Goal: Information Seeking & Learning: Learn about a topic

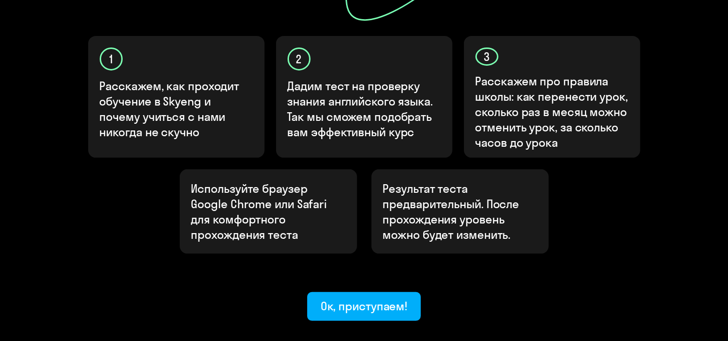
scroll to position [351, 0]
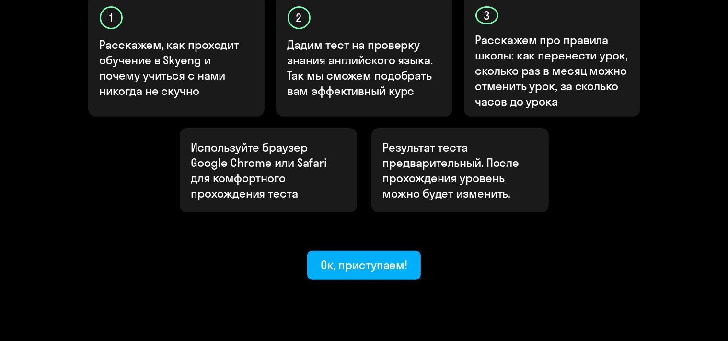
click at [345, 251] on button "Ок, приступаем!" at bounding box center [364, 265] width 114 height 29
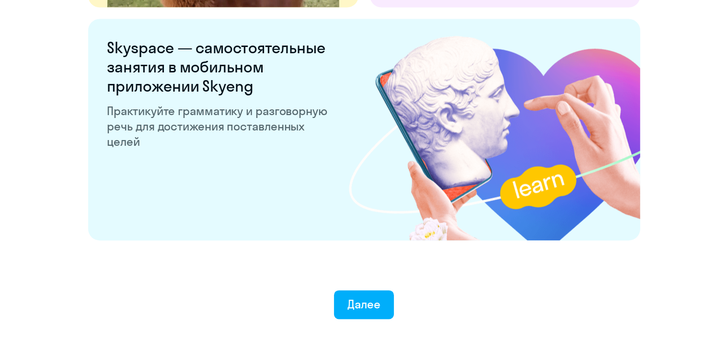
scroll to position [1882, 0]
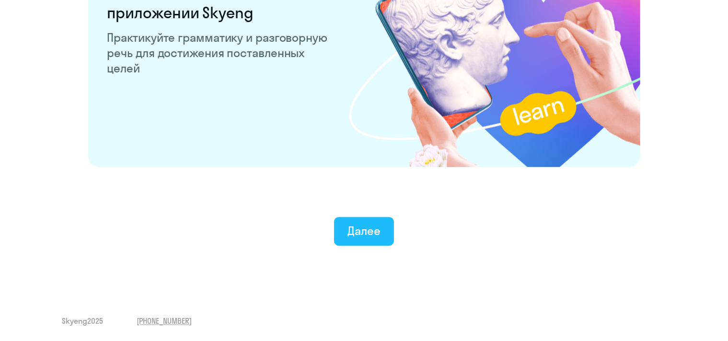
click at [378, 228] on div "Далее" at bounding box center [364, 230] width 33 height 15
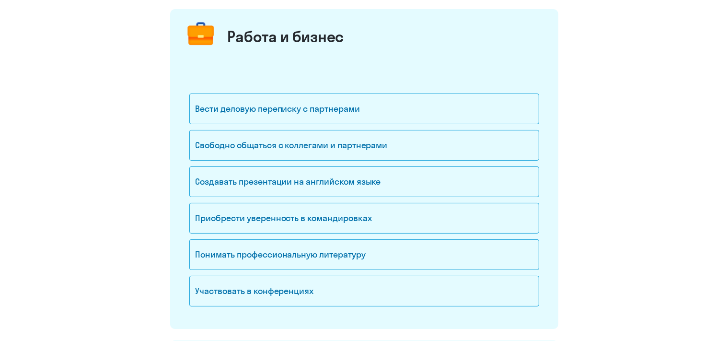
scroll to position [84, 0]
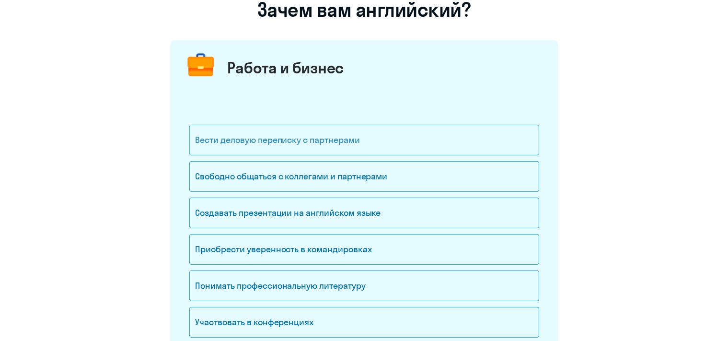
click at [236, 144] on div "Вести деловую переписку с партнерами" at bounding box center [364, 140] width 350 height 31
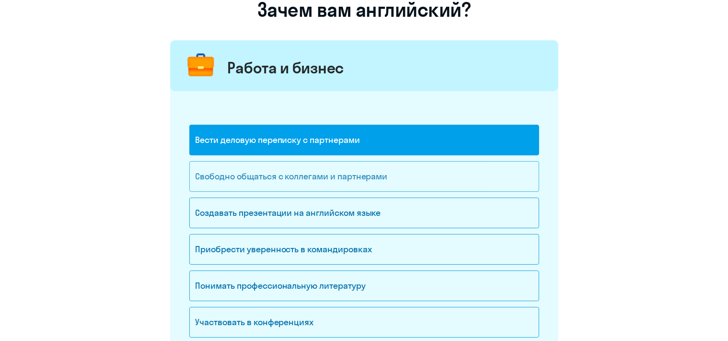
click at [223, 176] on div "Свободно общаться с коллегами и партнерами" at bounding box center [364, 176] width 350 height 31
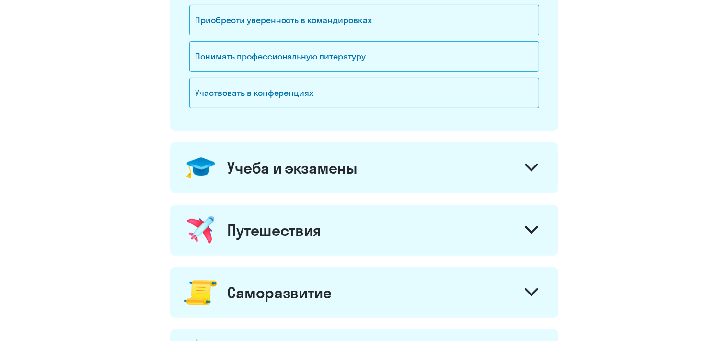
scroll to position [338, 0]
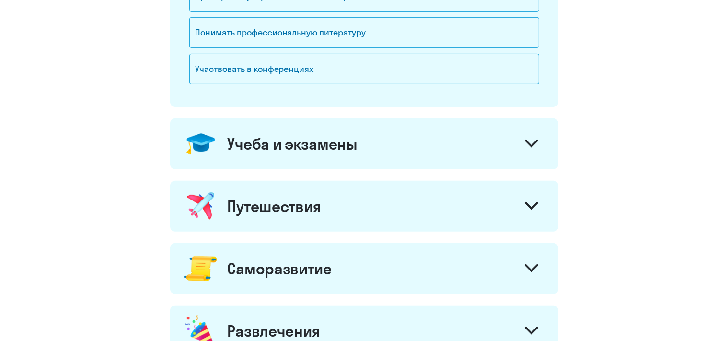
click at [255, 143] on div "Учеба и экзамены" at bounding box center [293, 143] width 130 height 19
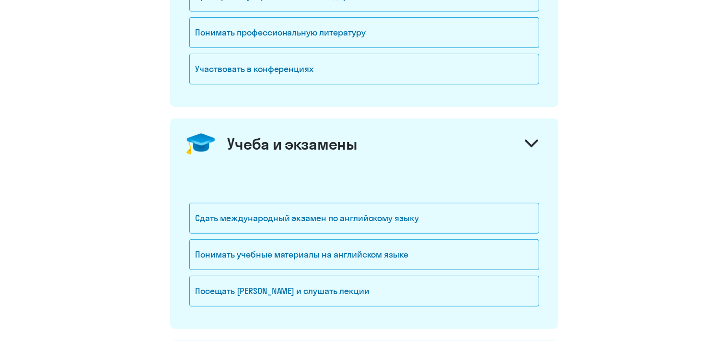
click at [255, 143] on div "Учеба и экзамены" at bounding box center [293, 143] width 130 height 19
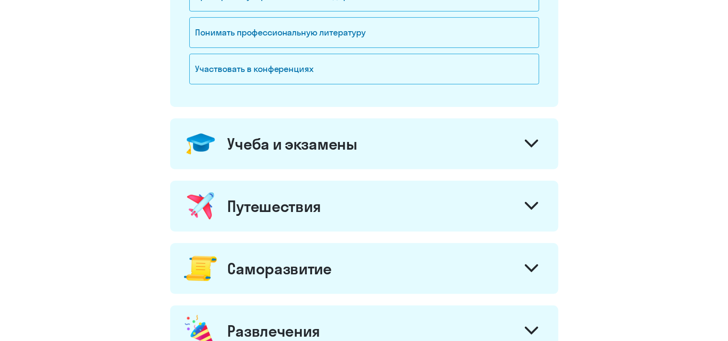
click at [381, 141] on div "Учеба и экзамены" at bounding box center [364, 143] width 388 height 51
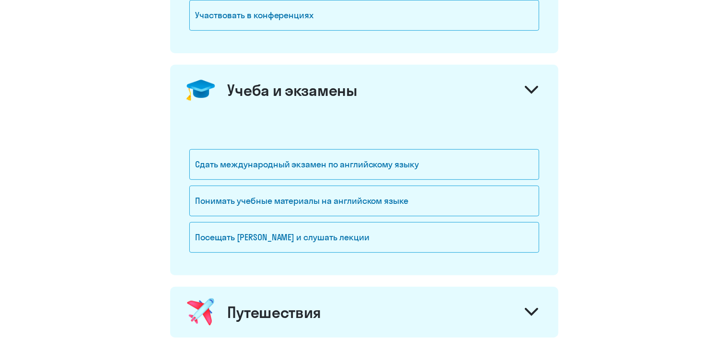
scroll to position [422, 0]
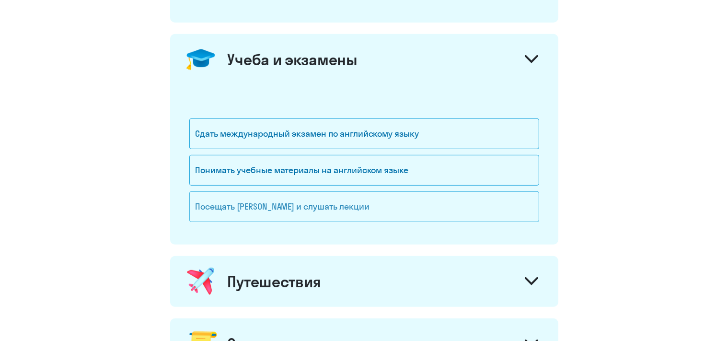
click at [222, 201] on div "Посещать [PERSON_NAME] и слушать лекции" at bounding box center [364, 206] width 350 height 31
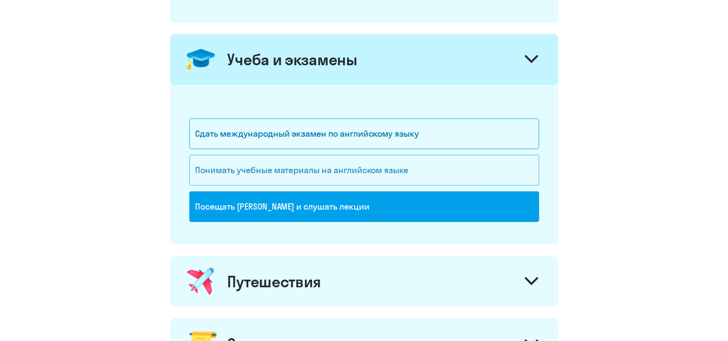
click at [206, 173] on div "Понимать учебные материалы на английском языке" at bounding box center [364, 170] width 350 height 31
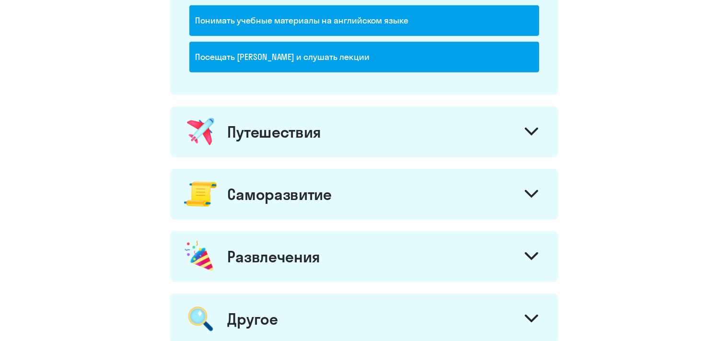
scroll to position [591, 0]
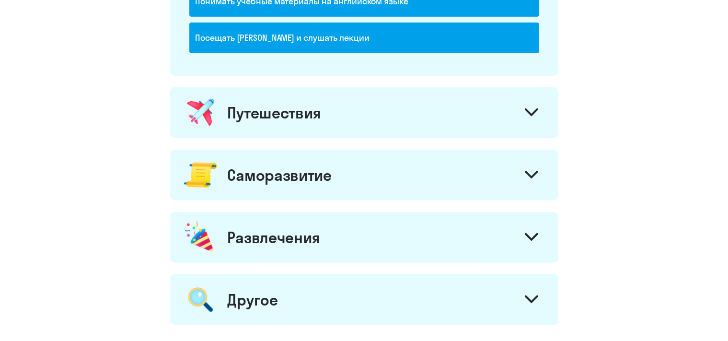
click at [266, 116] on div "Путешествия" at bounding box center [275, 112] width 94 height 19
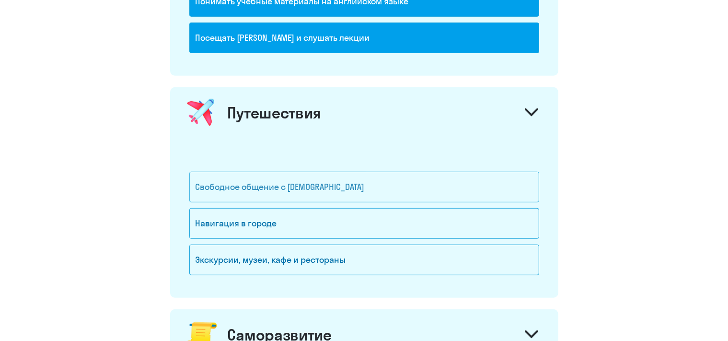
click at [241, 183] on div "Свободное общение с [DEMOGRAPHIC_DATA]" at bounding box center [364, 187] width 350 height 31
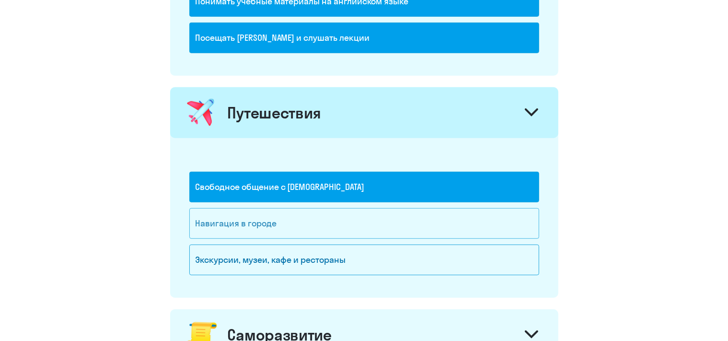
drag, startPoint x: 234, startPoint y: 211, endPoint x: 233, endPoint y: 216, distance: 5.8
click at [234, 212] on div "Навигация в городе" at bounding box center [364, 223] width 350 height 31
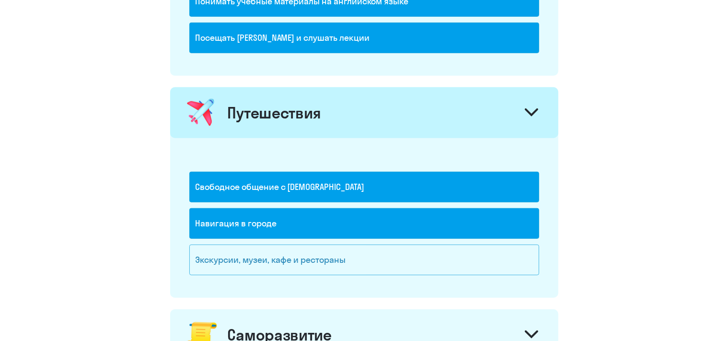
click at [231, 258] on div "Экскурсии, музеи, кафе и рестораны" at bounding box center [364, 260] width 350 height 31
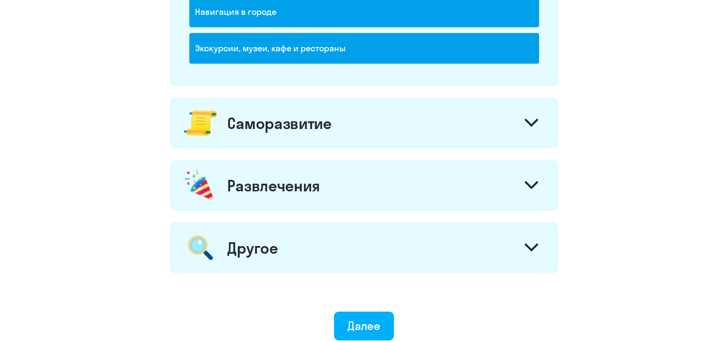
scroll to position [844, 0]
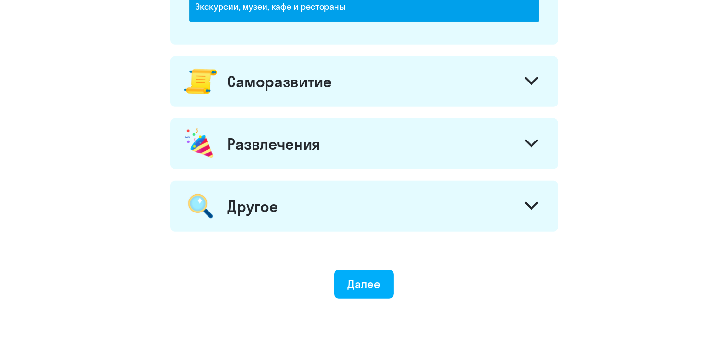
click at [270, 82] on div "Саморазвитие" at bounding box center [280, 81] width 104 height 19
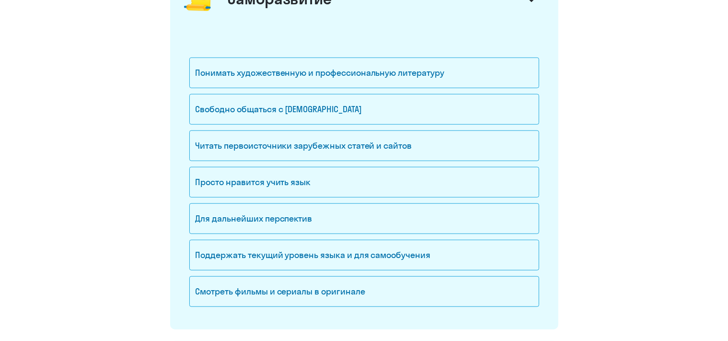
scroll to position [928, 0]
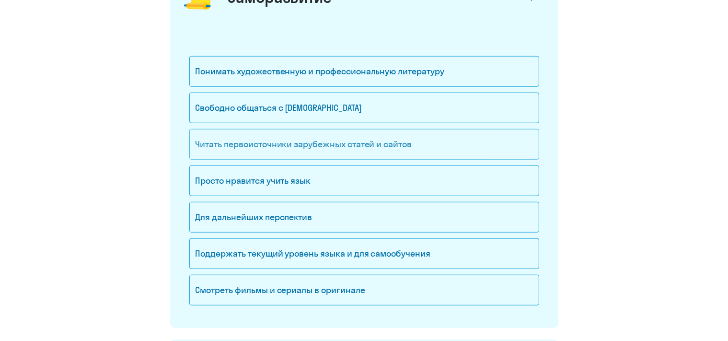
click at [210, 140] on div "Читать первоисточники зарубежных статей и сайтов" at bounding box center [364, 144] width 350 height 31
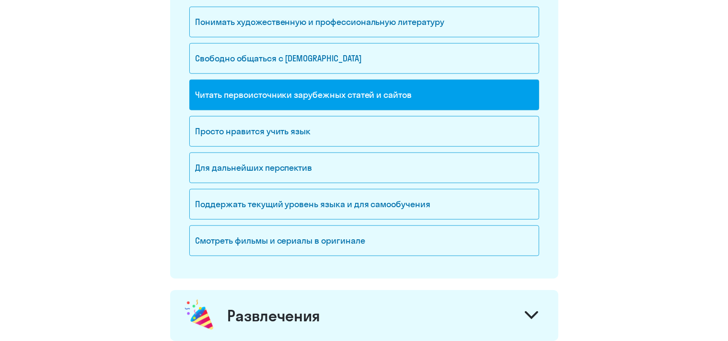
scroll to position [1013, 0]
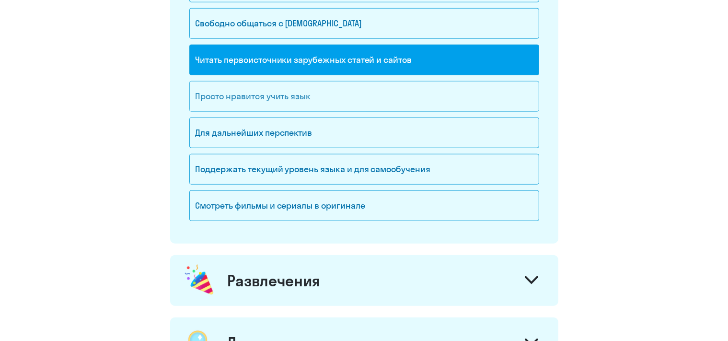
click at [240, 94] on div "Просто нравится учить язык" at bounding box center [364, 96] width 350 height 31
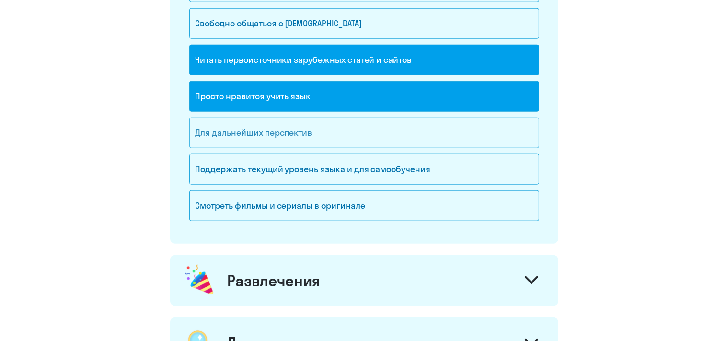
click at [223, 138] on div "Для дальнейших перспектив" at bounding box center [364, 132] width 350 height 31
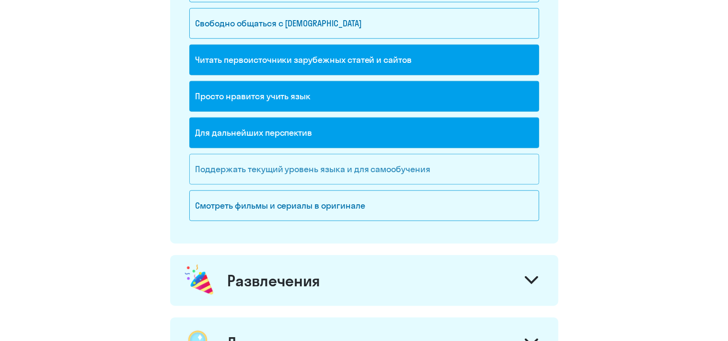
click at [213, 167] on div "Поддержать текущий уровень языка и для cамообучения" at bounding box center [364, 169] width 350 height 31
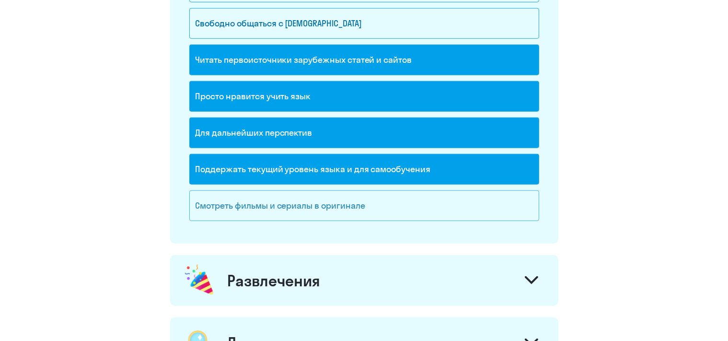
click at [228, 190] on div "Смотреть фильмы и сериалы в оригинале" at bounding box center [364, 205] width 350 height 31
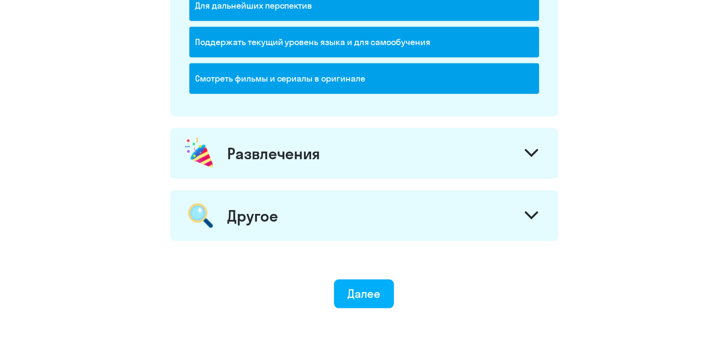
scroll to position [1182, 0]
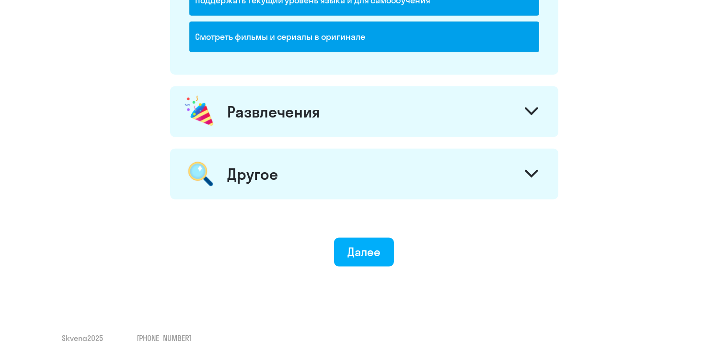
click at [287, 103] on div "Развлечения" at bounding box center [274, 111] width 93 height 19
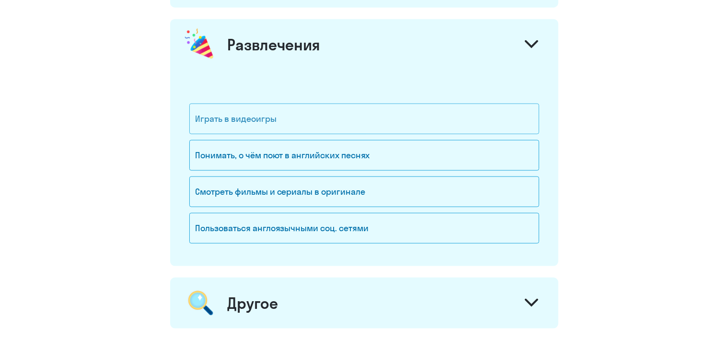
scroll to position [1266, 0]
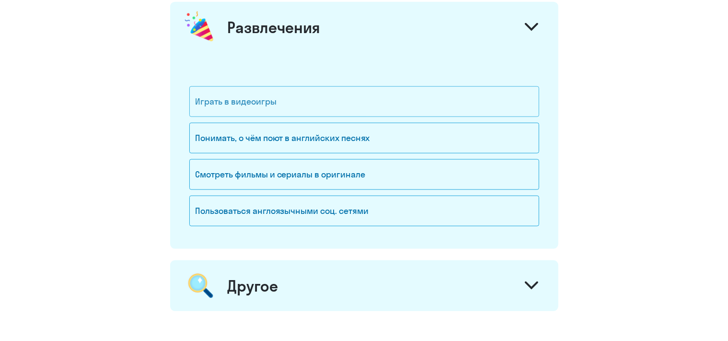
click at [264, 105] on div "Играть в видеоигры" at bounding box center [364, 101] width 350 height 31
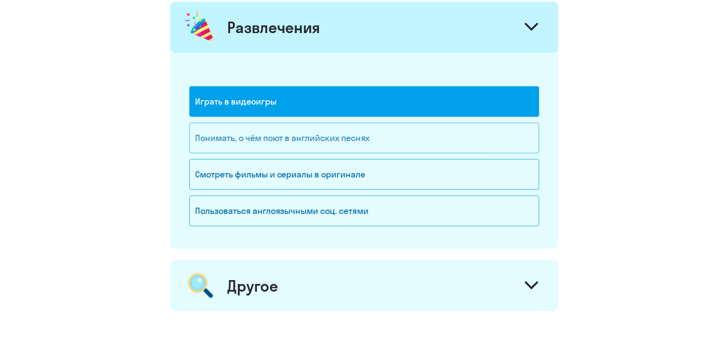
click at [266, 124] on div "Понимать, о чём поют в английских песнях" at bounding box center [364, 138] width 350 height 31
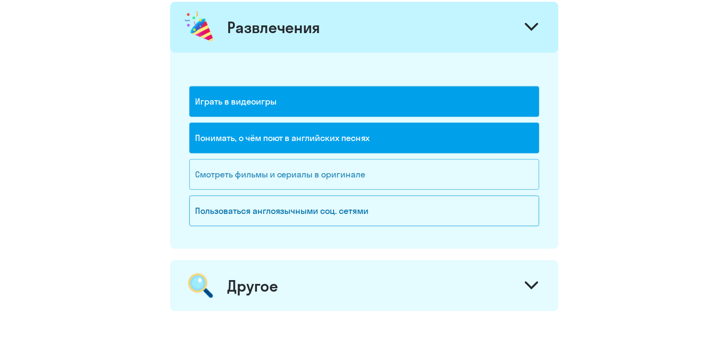
click at [263, 177] on div "Смотреть фильмы и сериалы в оригинале" at bounding box center [364, 174] width 350 height 31
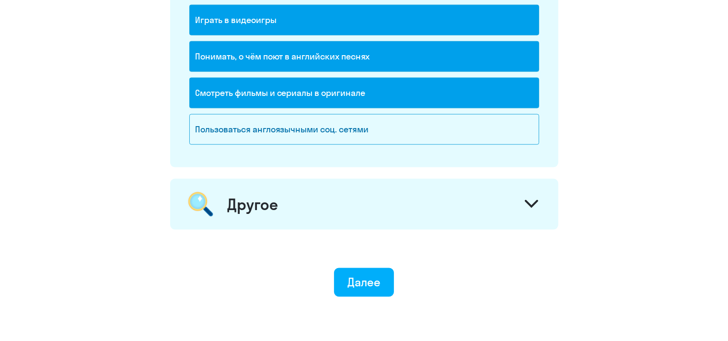
scroll to position [1391, 0]
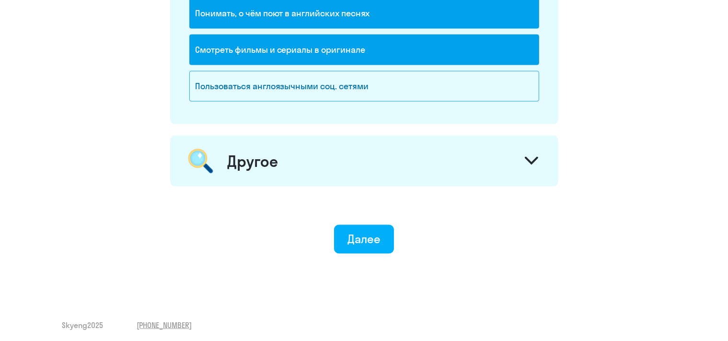
click at [279, 150] on div "Другое" at bounding box center [364, 161] width 388 height 51
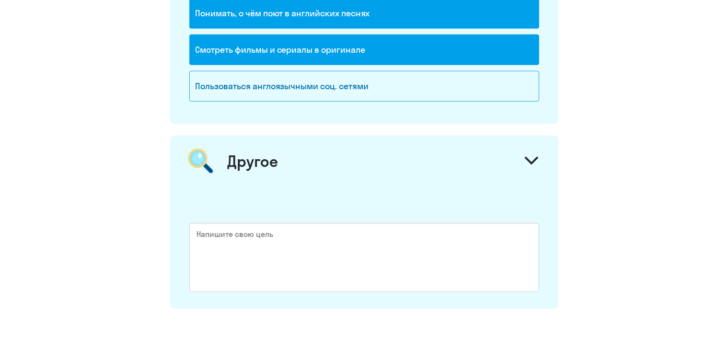
click at [279, 150] on div "Другое" at bounding box center [364, 161] width 388 height 51
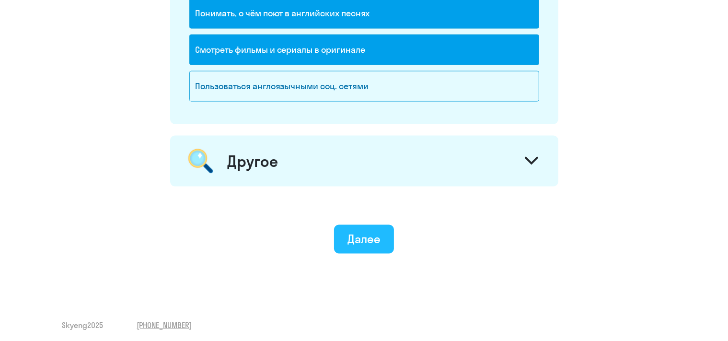
click at [382, 243] on button "Далее" at bounding box center [364, 239] width 60 height 29
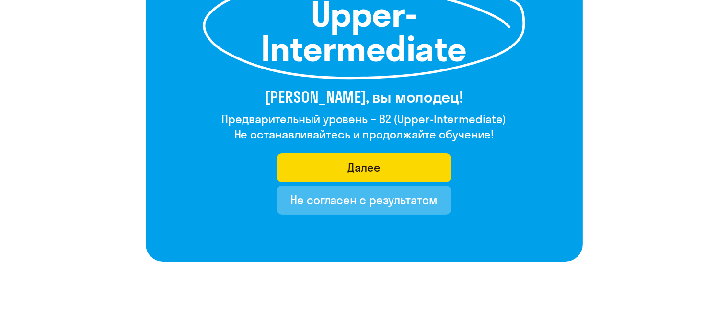
scroll to position [169, 0]
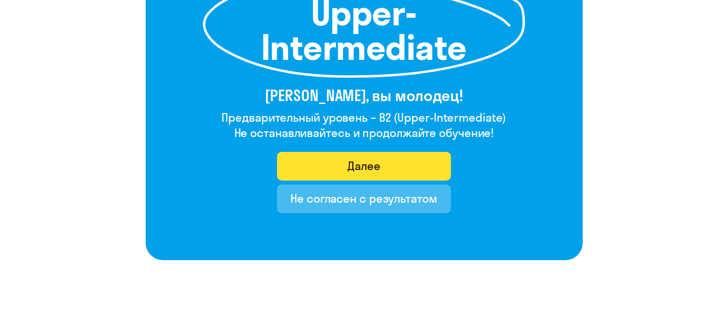
click at [314, 170] on button "Далее" at bounding box center [364, 166] width 174 height 29
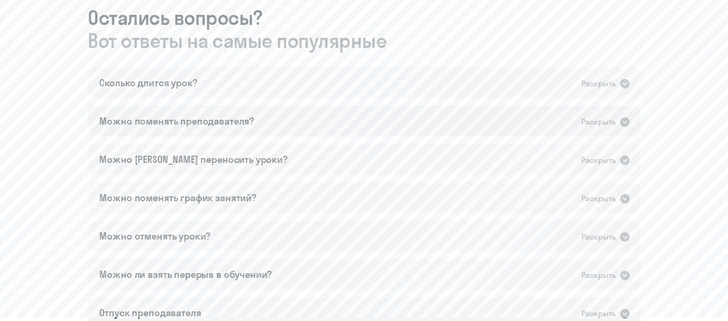
scroll to position [506, 0]
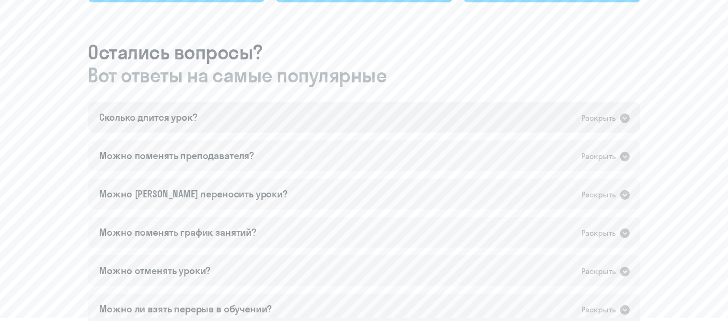
click at [588, 122] on div "Раскрыть" at bounding box center [599, 118] width 35 height 12
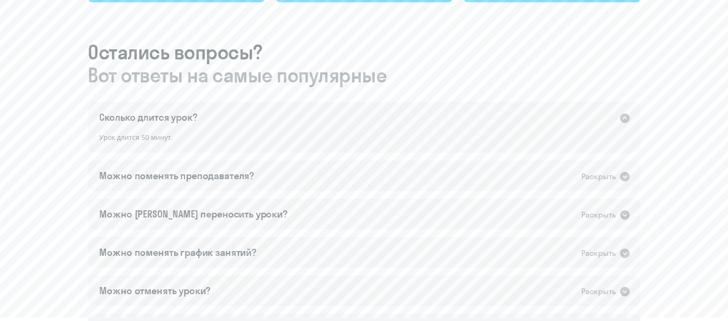
click at [588, 122] on div "Раскрыть" at bounding box center [599, 118] width 35 height 12
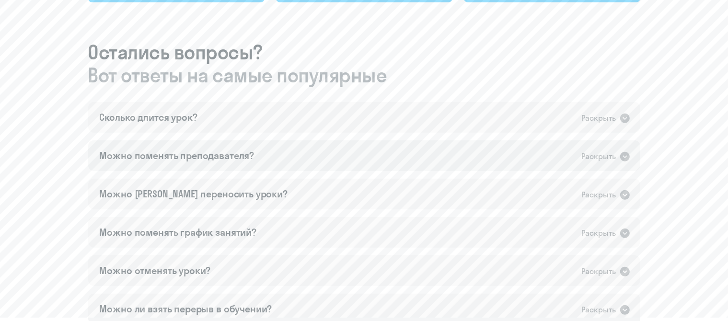
click at [564, 154] on div "Можно поменять преподавателя? Раскрыть" at bounding box center [364, 155] width 552 height 31
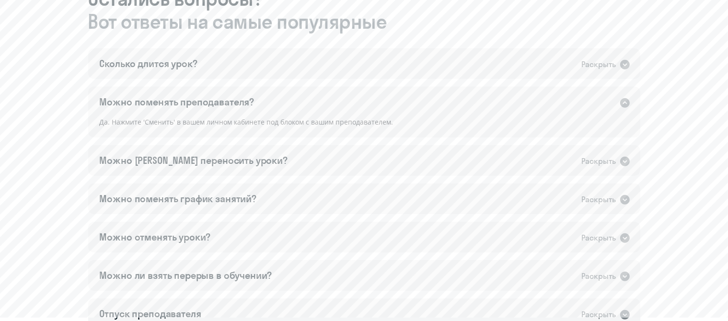
scroll to position [591, 0]
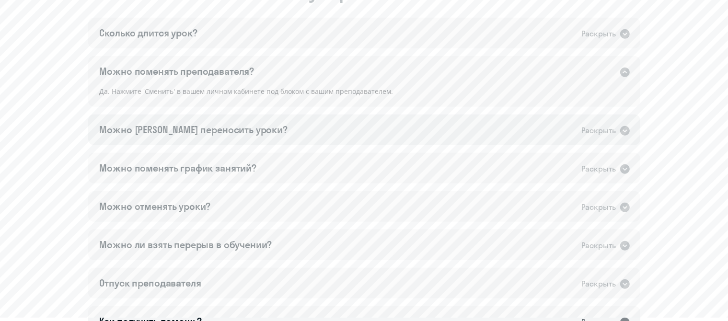
click at [461, 134] on div "Можно [PERSON_NAME] переносить уроки? Раскрыть" at bounding box center [364, 130] width 552 height 31
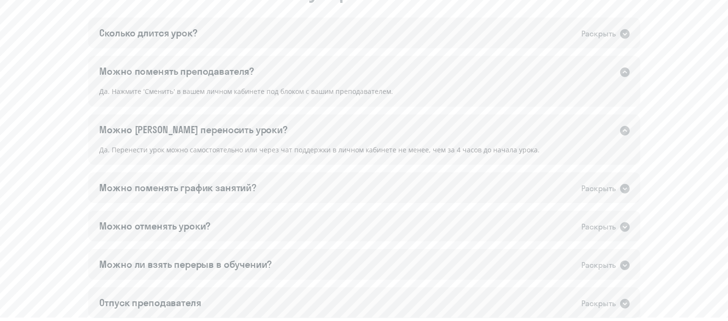
click at [411, 172] on div "Сколько длится урок? Раскрыть Урок длится 50 минут. Можно поменять преподавател…" at bounding box center [364, 187] width 552 height 339
click at [403, 178] on div "Можно поменять график занятий? Раскрыть" at bounding box center [364, 188] width 552 height 31
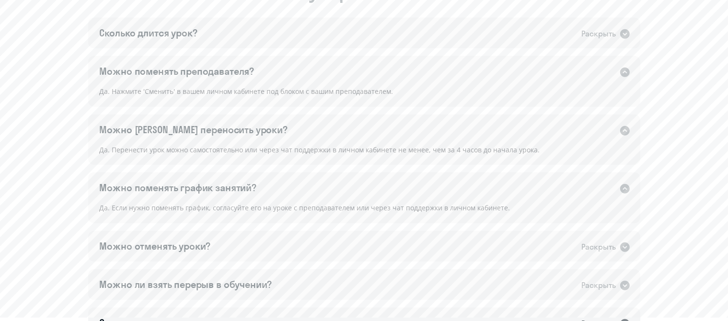
scroll to position [675, 0]
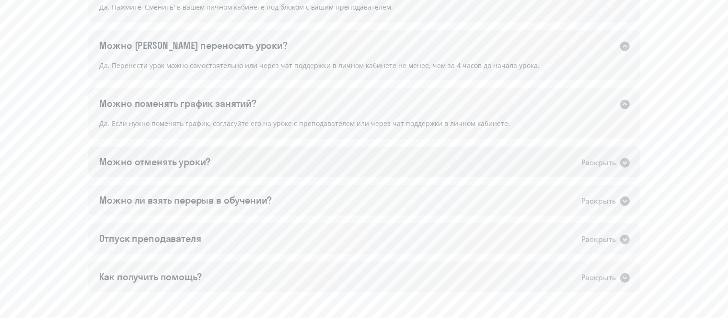
click at [404, 163] on div "Можно отменять уроки? Раскрыть" at bounding box center [364, 162] width 552 height 31
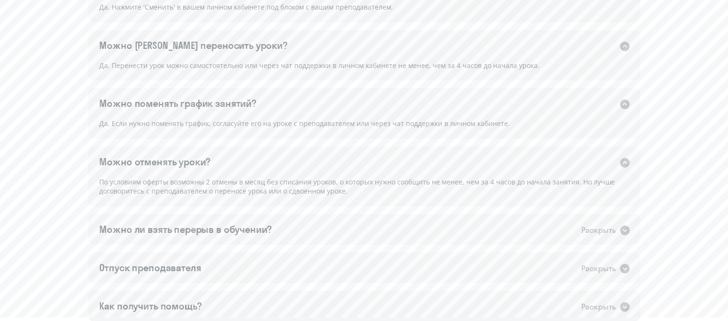
click at [404, 163] on div "Можно отменять уроки? Раскрыть" at bounding box center [364, 162] width 552 height 31
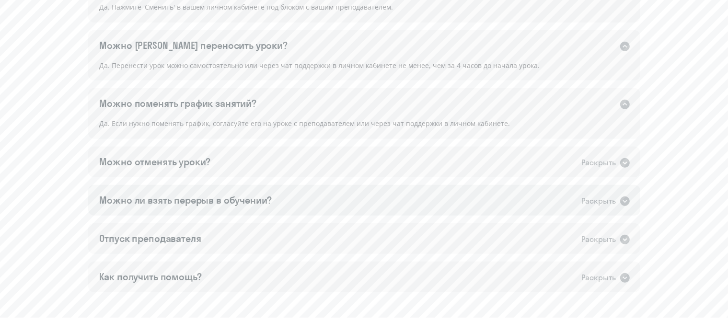
click at [383, 198] on div "Можно ли взять перерыв в обучении? Раскрыть" at bounding box center [364, 200] width 552 height 31
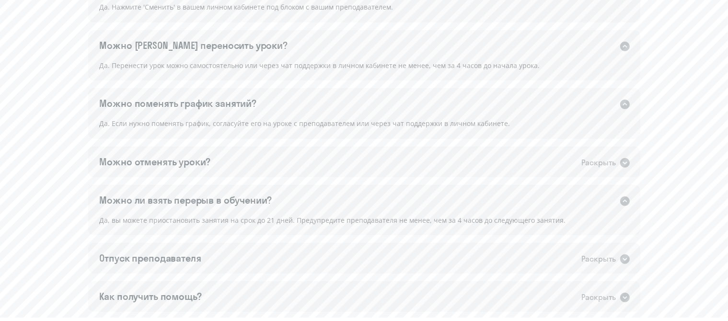
click at [383, 198] on div "Можно ли взять перерыв в обучении? Раскрыть" at bounding box center [364, 200] width 552 height 31
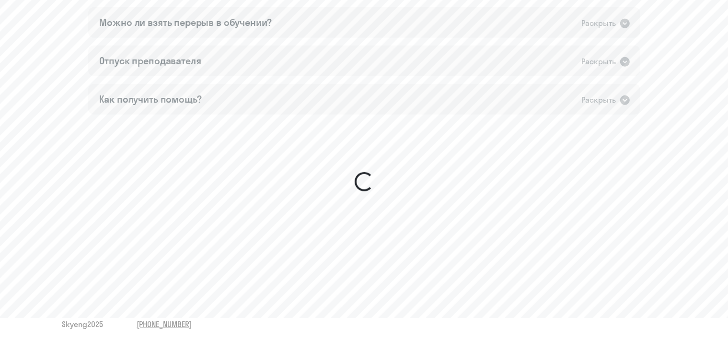
scroll to position [856, 0]
